Goal: Share content: Share content

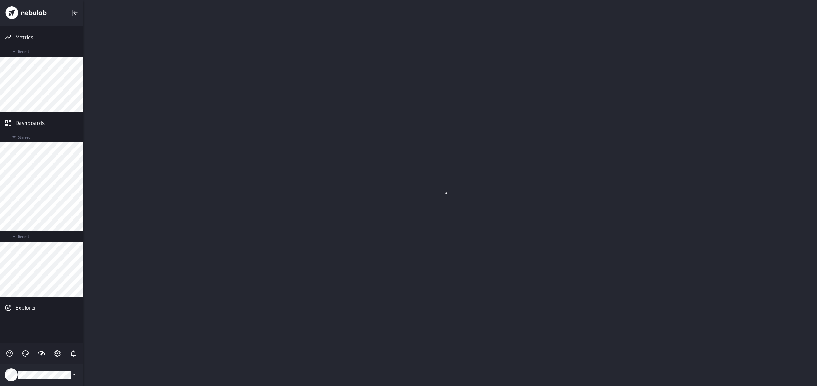
scroll to position [386, 735]
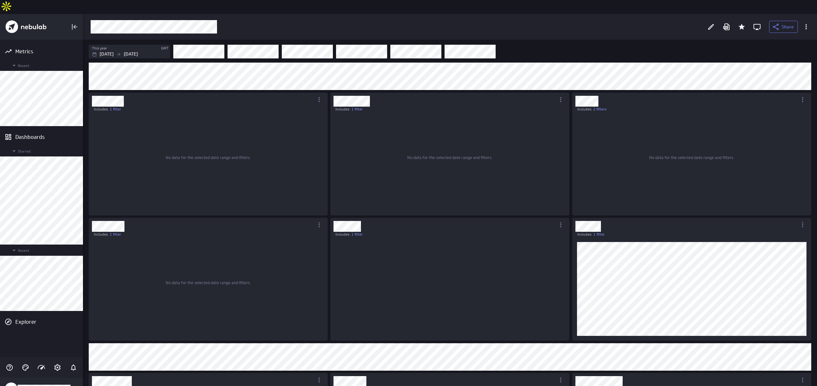
scroll to position [94, 230]
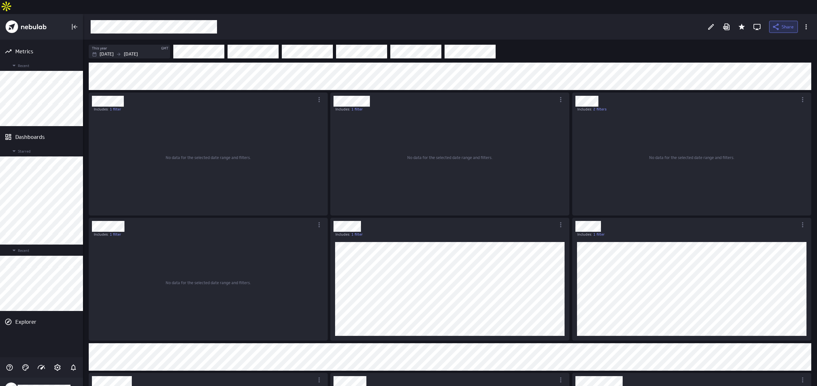
click at [777, 23] on icon at bounding box center [776, 27] width 8 height 8
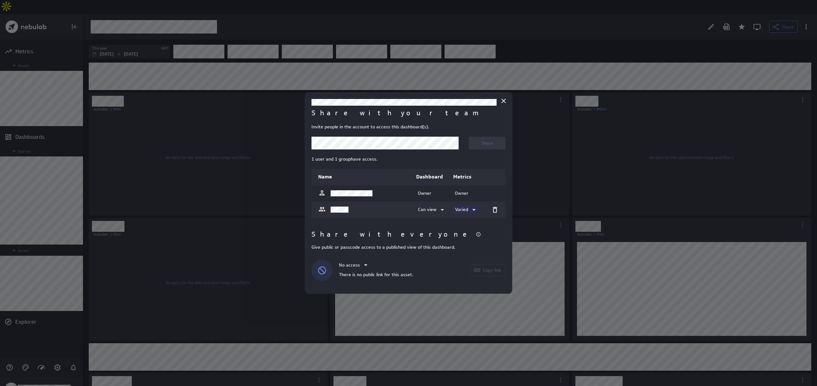
click at [470, 208] on span at bounding box center [473, 210] width 10 height 8
click at [478, 251] on div "Can view (12/13)" at bounding box center [481, 254] width 49 height 7
click at [475, 209] on span at bounding box center [479, 210] width 10 height 8
click at [431, 222] on div at bounding box center [408, 193] width 817 height 386
click at [571, 63] on div at bounding box center [408, 193] width 817 height 386
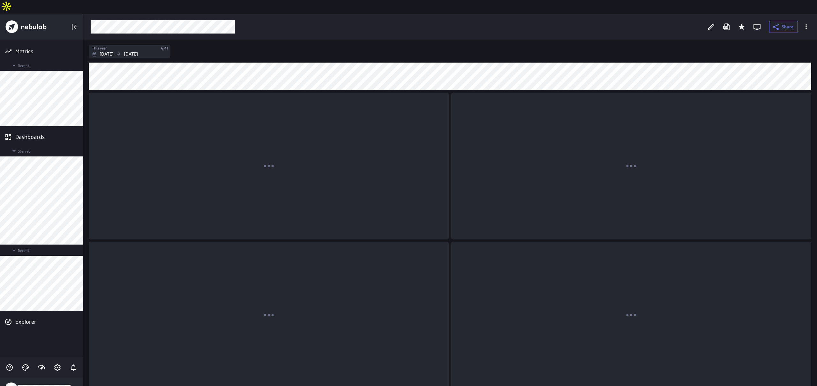
scroll to position [3, 3]
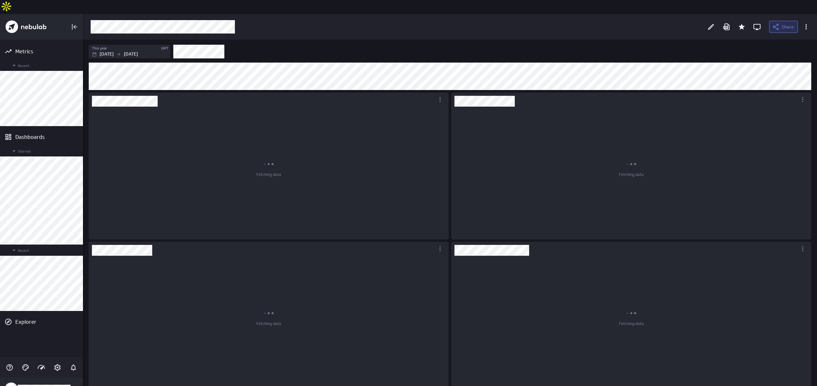
click at [775, 23] on icon at bounding box center [776, 27] width 8 height 8
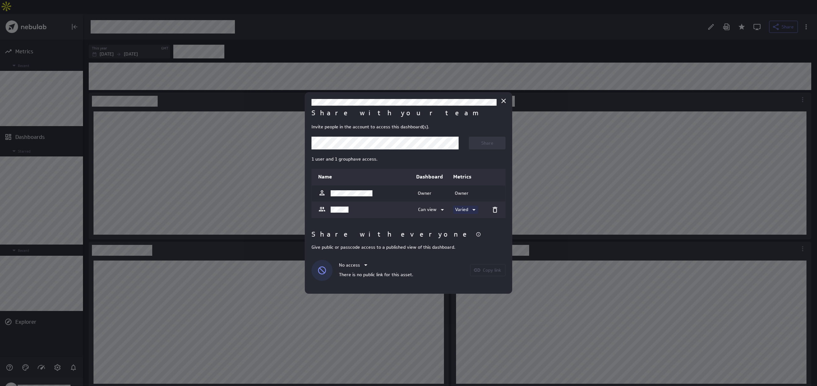
click at [458, 211] on p "Varied" at bounding box center [461, 209] width 13 height 7
click at [472, 252] on p "Can view" at bounding box center [468, 254] width 19 height 7
click at [572, 96] on div at bounding box center [408, 193] width 817 height 386
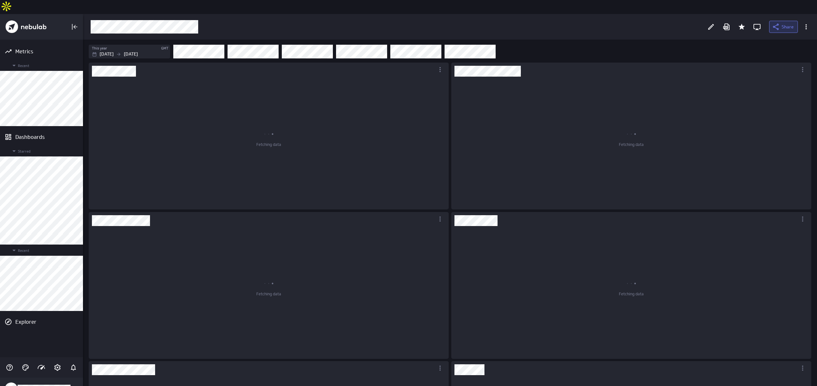
click at [784, 24] on span "Share" at bounding box center [788, 27] width 12 height 6
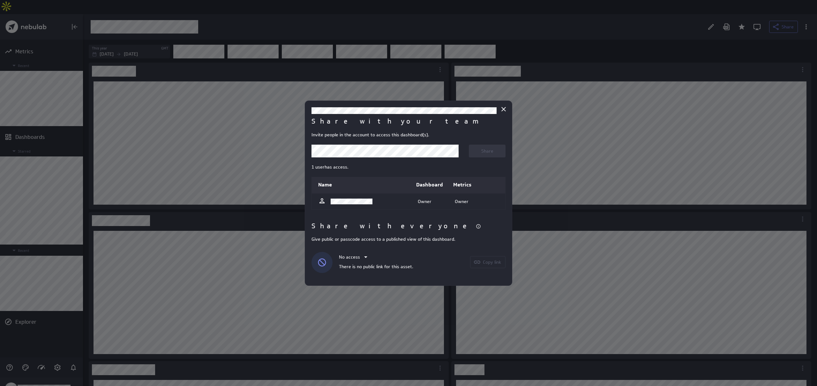
click at [382, 154] on body "Metrics Recent Dashboards Starred Recent Explorer Share This year GMT [DATE] [D…" at bounding box center [408, 193] width 817 height 386
click at [363, 168] on div at bounding box center [385, 167] width 137 height 9
click at [487, 150] on span "Share" at bounding box center [487, 151] width 12 height 6
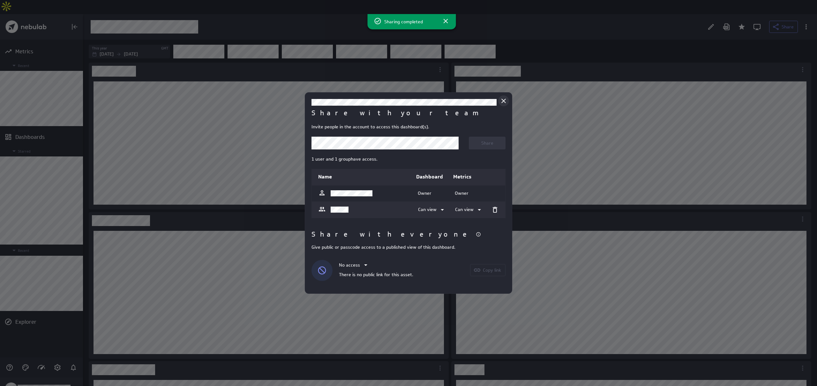
click at [504, 100] on icon "Close" at bounding box center [504, 101] width 4 height 4
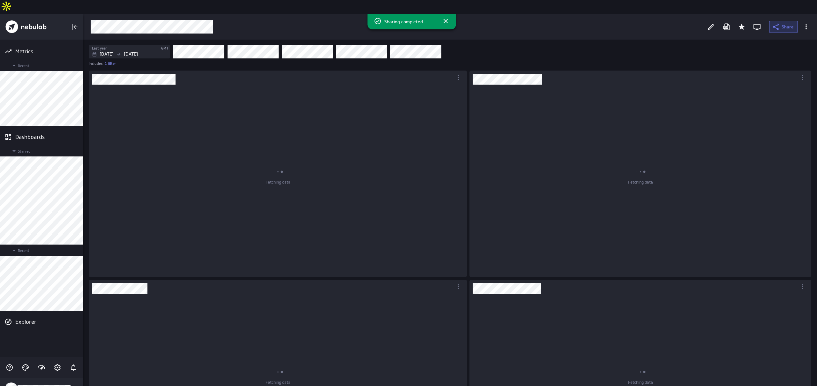
click at [772, 21] on button "Share" at bounding box center [783, 27] width 29 height 12
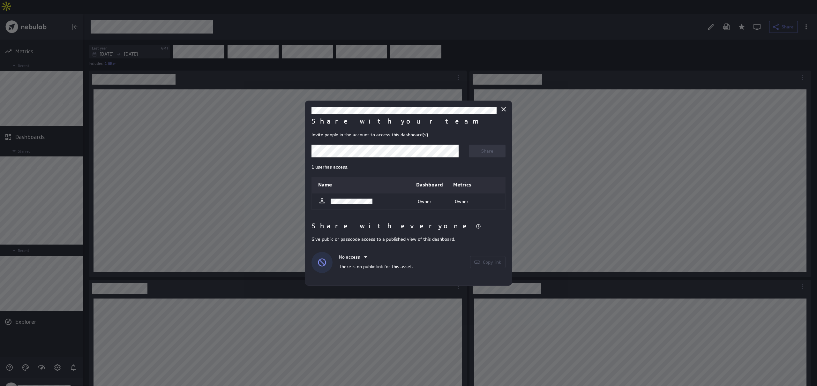
click at [388, 153] on body "Metrics Recent Dashboards Starred Recent Explorer Share Last year GMT [DATE] [D…" at bounding box center [408, 193] width 817 height 386
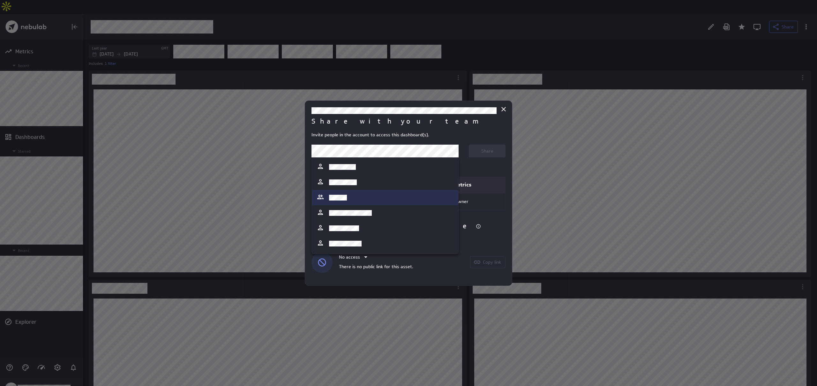
click at [370, 199] on div at bounding box center [385, 197] width 137 height 9
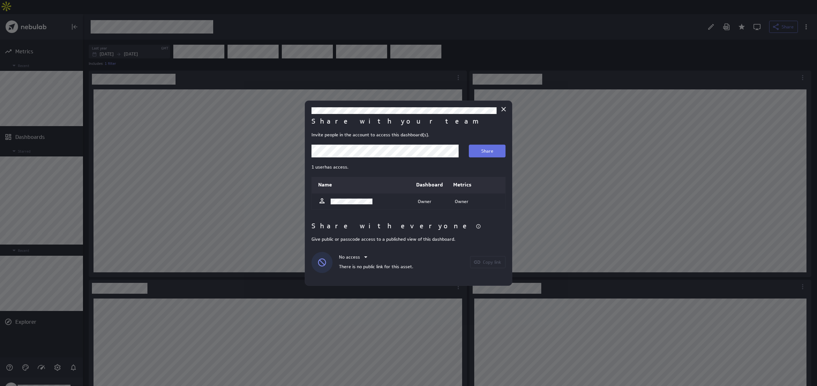
click at [484, 152] on span "Share" at bounding box center [487, 151] width 12 height 6
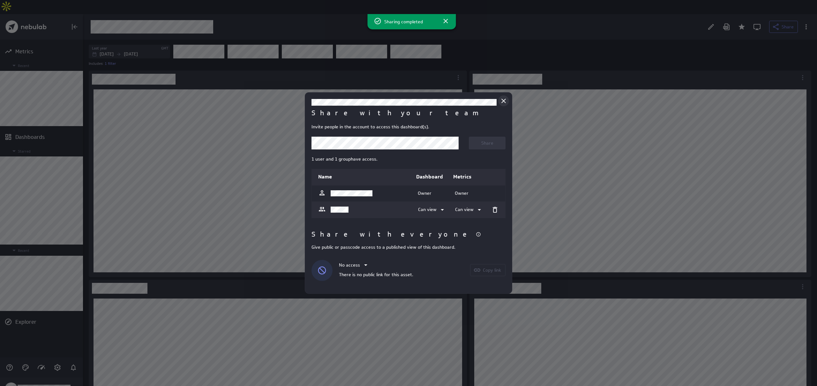
click at [505, 102] on icon "Close" at bounding box center [504, 101] width 4 height 4
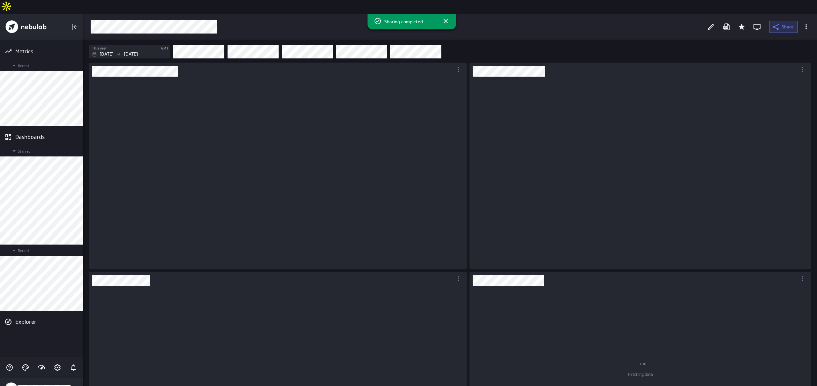
click at [789, 24] on span "Share" at bounding box center [788, 27] width 12 height 6
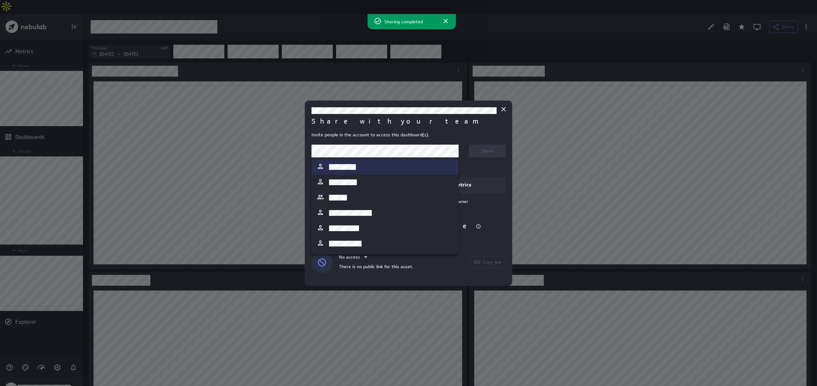
click at [397, 156] on body "Metrics Recent Dashboards Starred Recent Explorer Share This year GMT [DATE] [D…" at bounding box center [408, 193] width 817 height 386
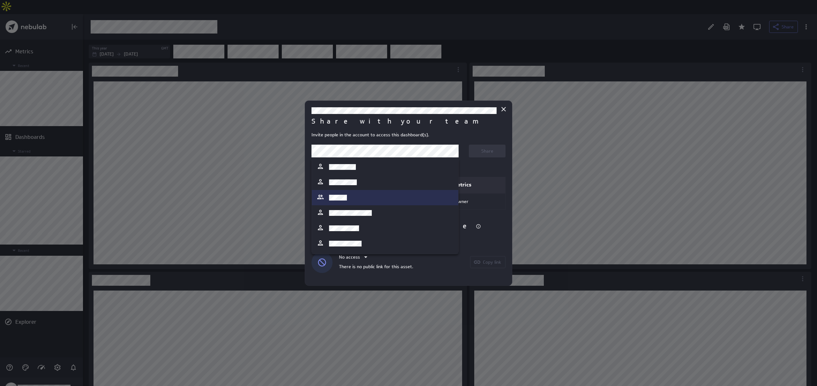
click at [374, 198] on div at bounding box center [385, 197] width 137 height 9
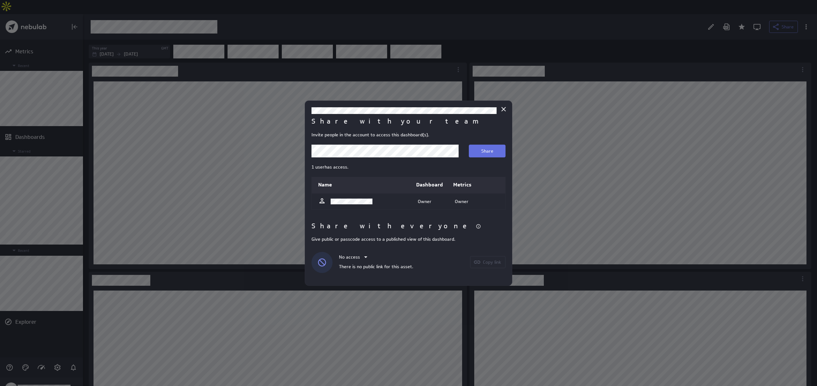
click at [504, 145] on button "Share" at bounding box center [487, 151] width 37 height 13
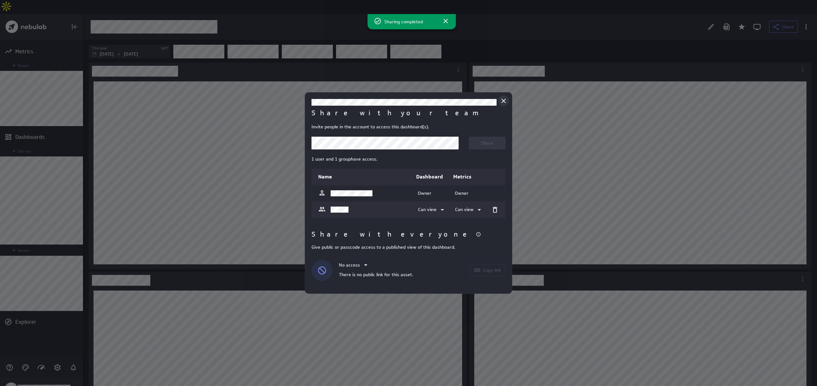
click at [503, 102] on icon "Close" at bounding box center [504, 101] width 4 height 4
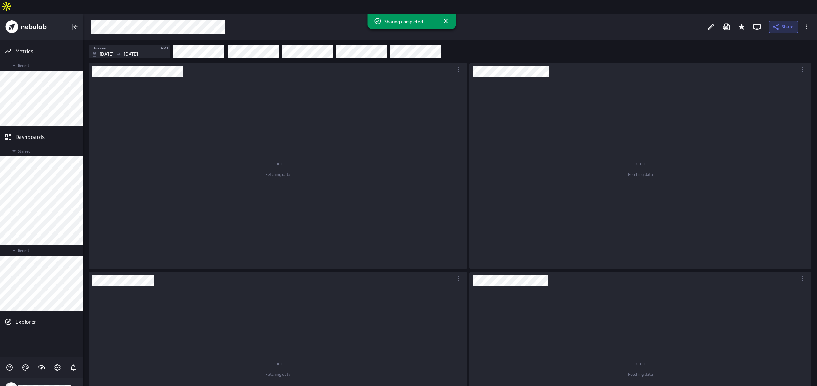
click at [783, 24] on span "Share" at bounding box center [788, 27] width 12 height 6
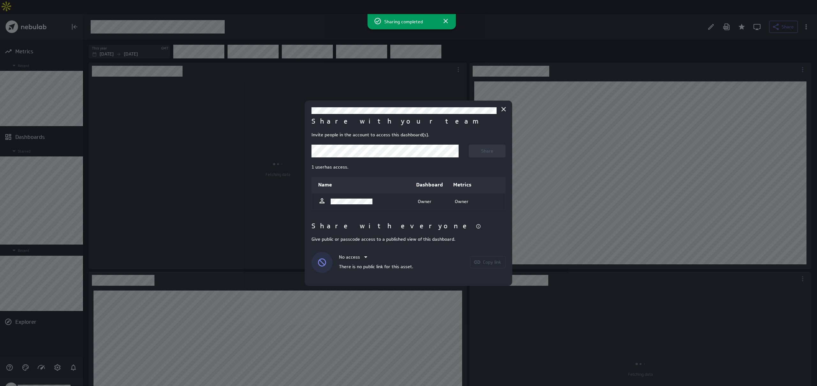
click at [381, 152] on body "Metrics Recent Dashboards Starred Recent Explorer Share This year GMT [DATE] [D…" at bounding box center [408, 193] width 817 height 386
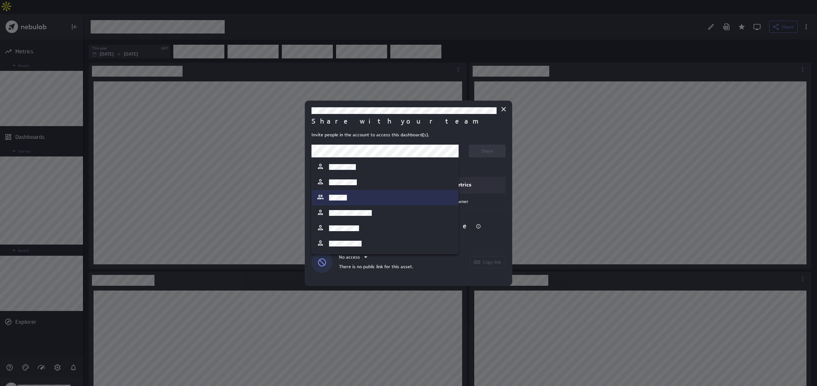
click at [355, 195] on div at bounding box center [385, 197] width 137 height 9
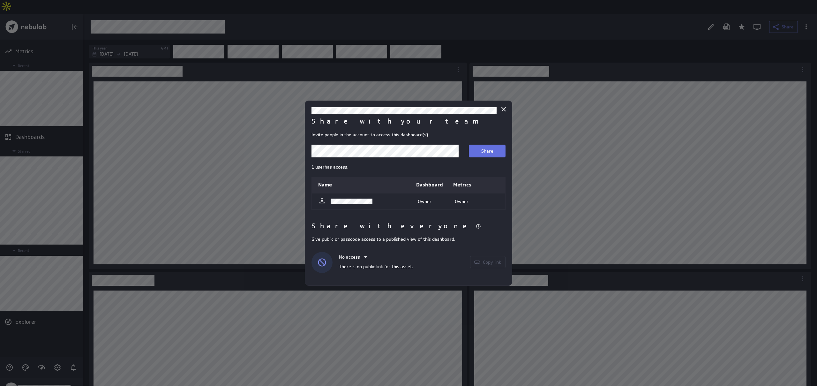
click at [484, 150] on span "Share" at bounding box center [487, 151] width 12 height 6
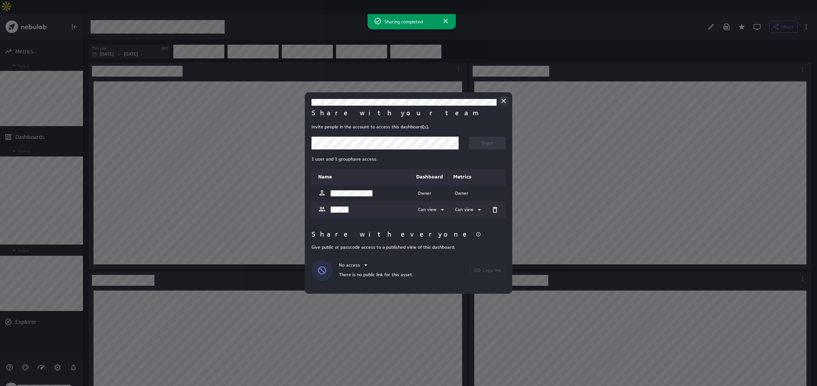
click at [505, 102] on icon "Close" at bounding box center [504, 101] width 8 height 8
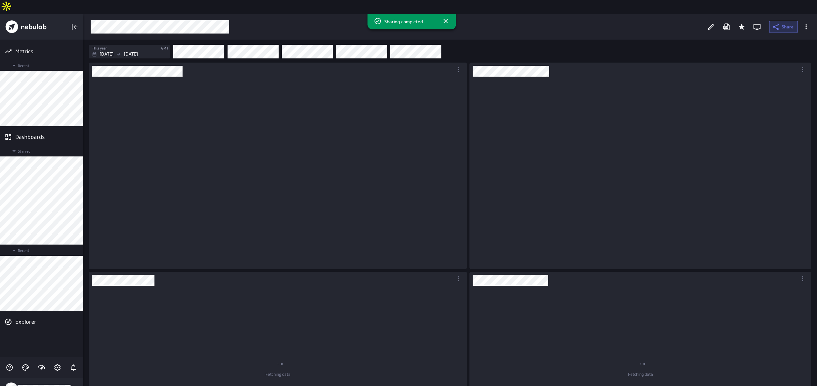
click at [784, 21] on button "Share" at bounding box center [783, 27] width 29 height 12
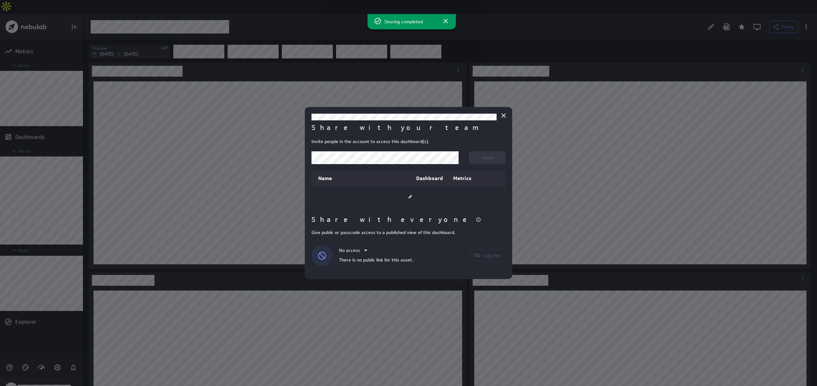
click at [377, 162] on div at bounding box center [385, 157] width 147 height 13
click at [367, 158] on div at bounding box center [385, 157] width 147 height 13
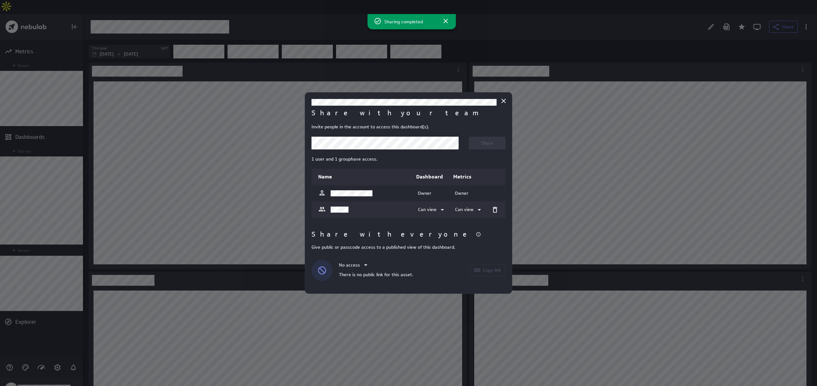
click at [356, 148] on body "Metrics Recent Dashboards Starred Recent Explorer Share This year GMT [DATE] [D…" at bounding box center [408, 193] width 817 height 386
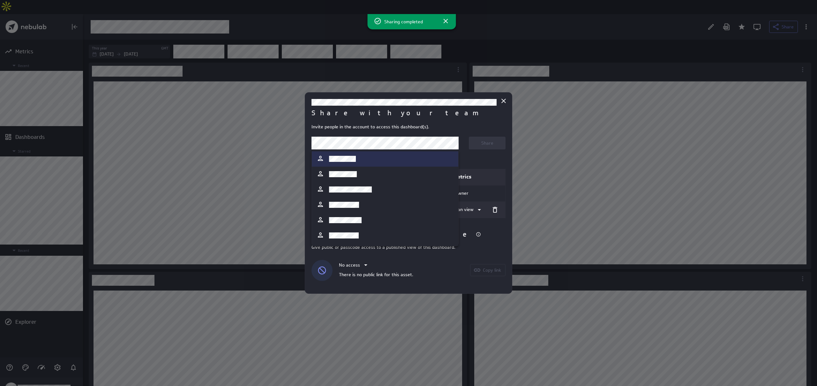
click at [395, 124] on div at bounding box center [408, 193] width 817 height 386
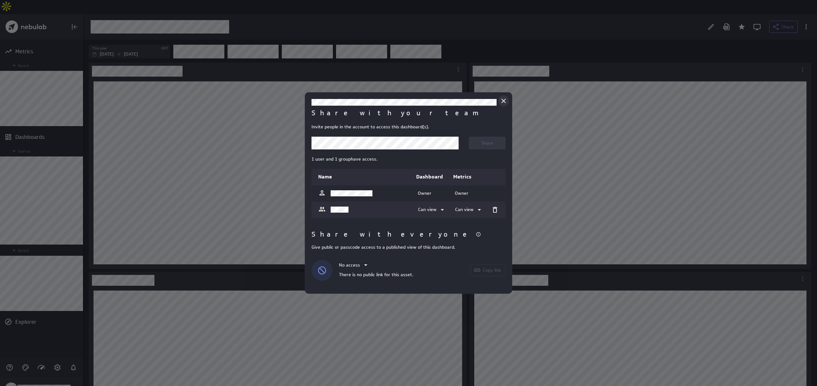
click at [505, 103] on icon "Close" at bounding box center [504, 101] width 8 height 8
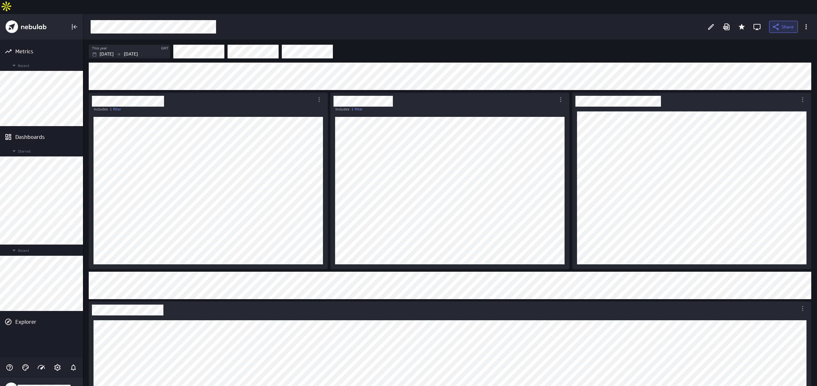
click at [779, 23] on icon at bounding box center [776, 27] width 8 height 8
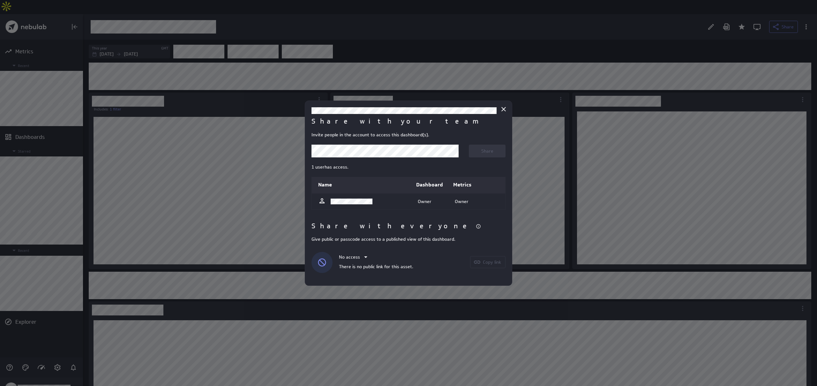
click at [389, 150] on body "Metrics Recent Dashboards Starred Recent Explorer Share This year GMT [DATE] [D…" at bounding box center [408, 193] width 817 height 386
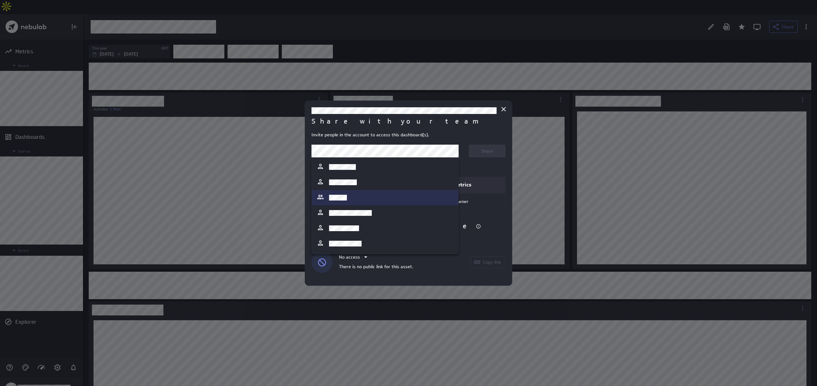
click at [368, 194] on div at bounding box center [385, 197] width 137 height 9
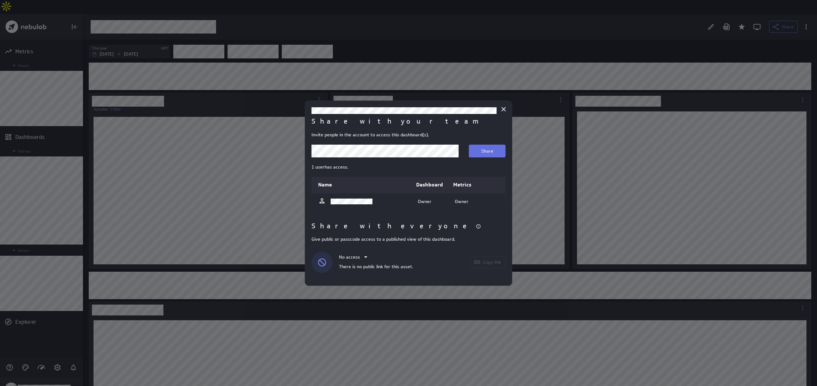
click at [495, 149] on button "Share" at bounding box center [487, 151] width 37 height 13
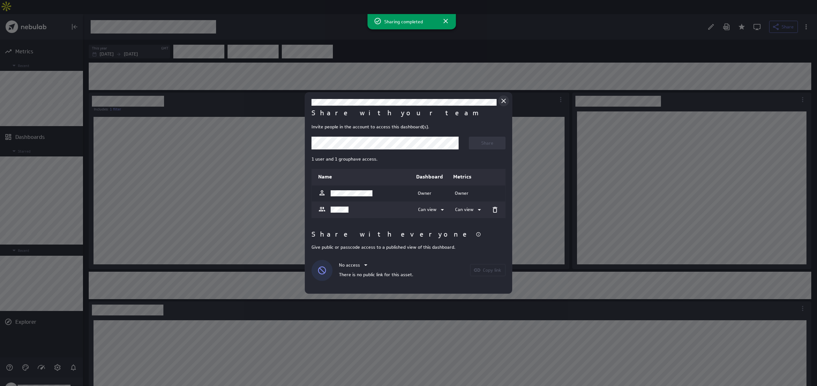
click at [504, 101] on icon "Close" at bounding box center [504, 101] width 8 height 8
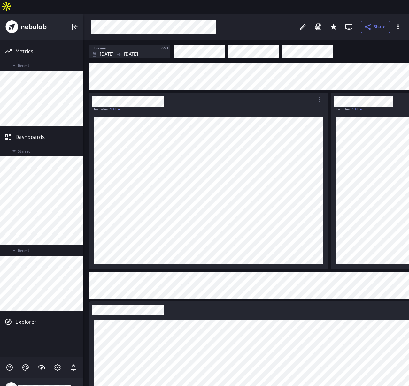
scroll to position [3, 3]
